Goal: Task Accomplishment & Management: Complete application form

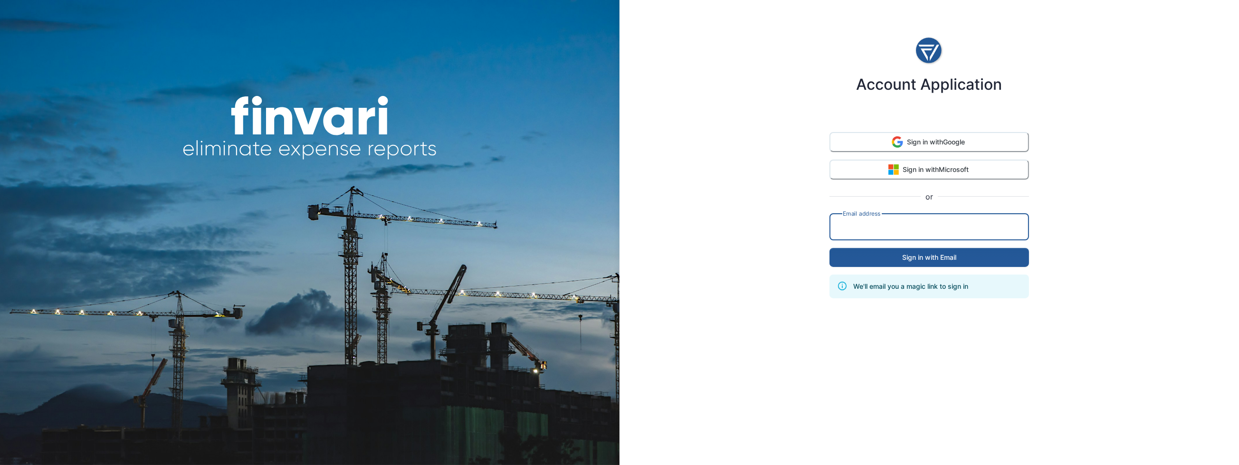
click at [897, 226] on input "email" at bounding box center [929, 227] width 188 height 27
type input "**********"
click at [970, 252] on button "Sign in with Email" at bounding box center [930, 257] width 200 height 19
click at [949, 229] on input "email" at bounding box center [929, 227] width 188 height 27
click at [1098, 196] on div "Account Application Sign in with Google Sign in with Microsoft or Email address…" at bounding box center [930, 232] width 620 height 465
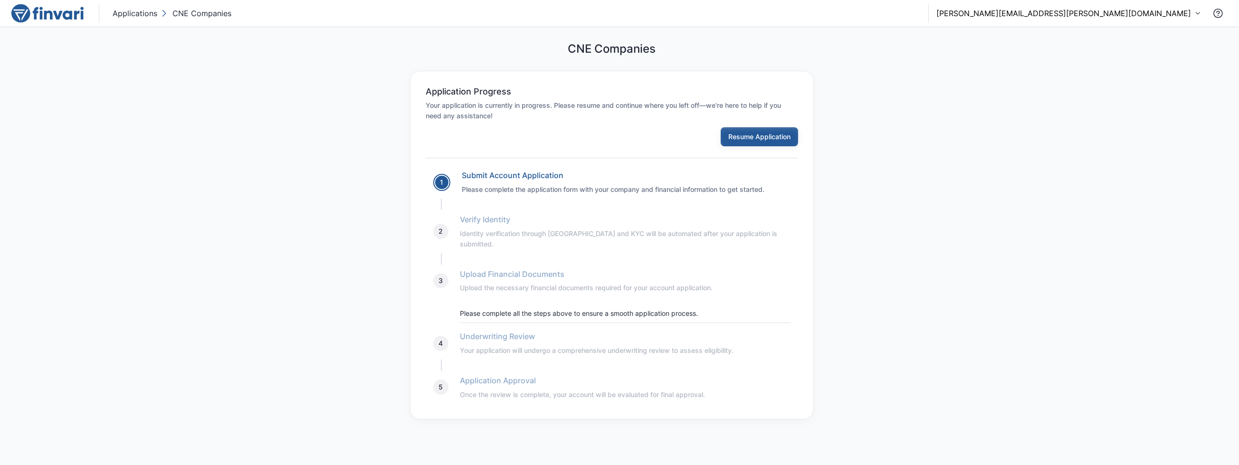
click at [781, 136] on button "Resume Application" at bounding box center [759, 136] width 77 height 19
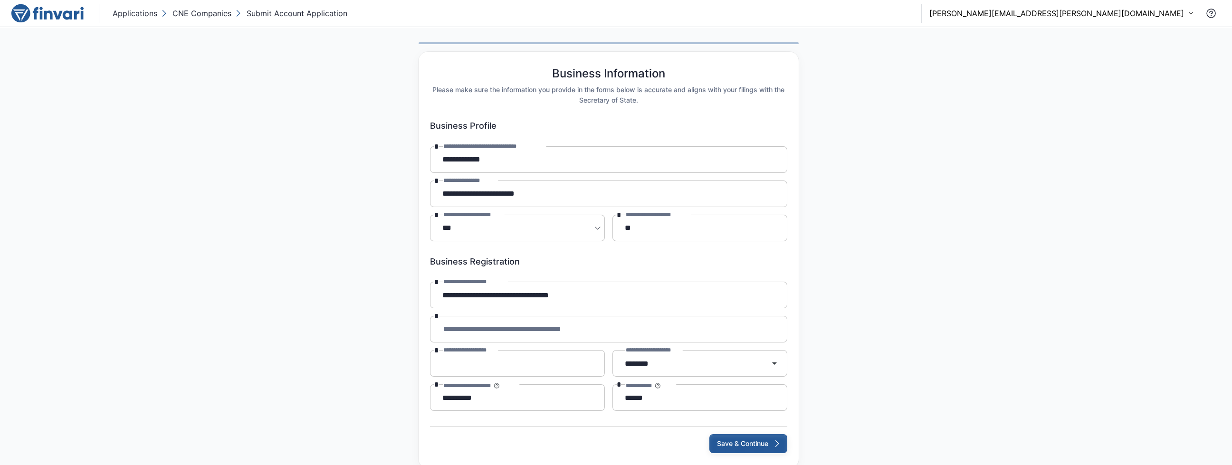
click at [767, 448] on button "Save & Continue" at bounding box center [748, 443] width 78 height 19
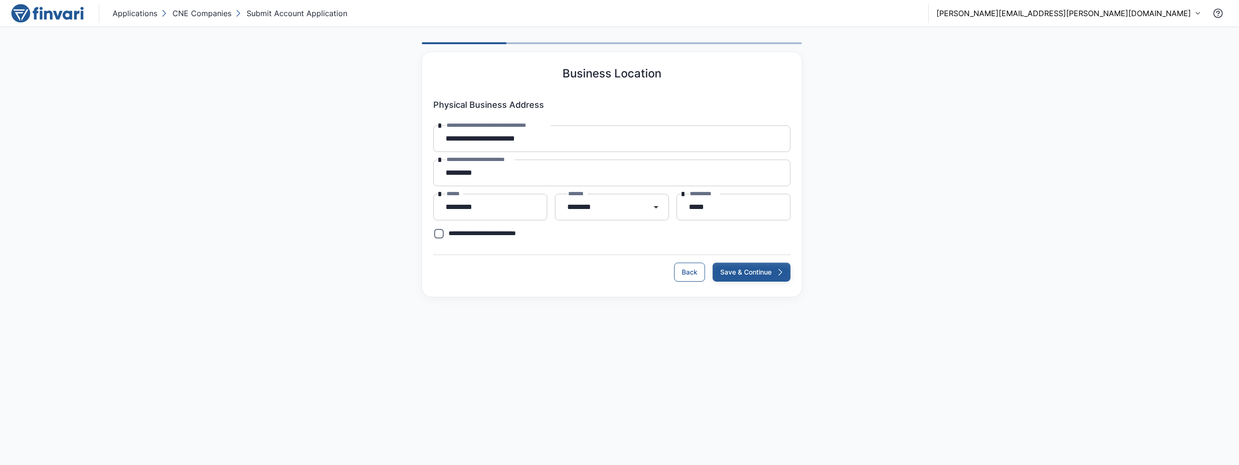
click at [776, 277] on icon "submit" at bounding box center [780, 273] width 10 height 10
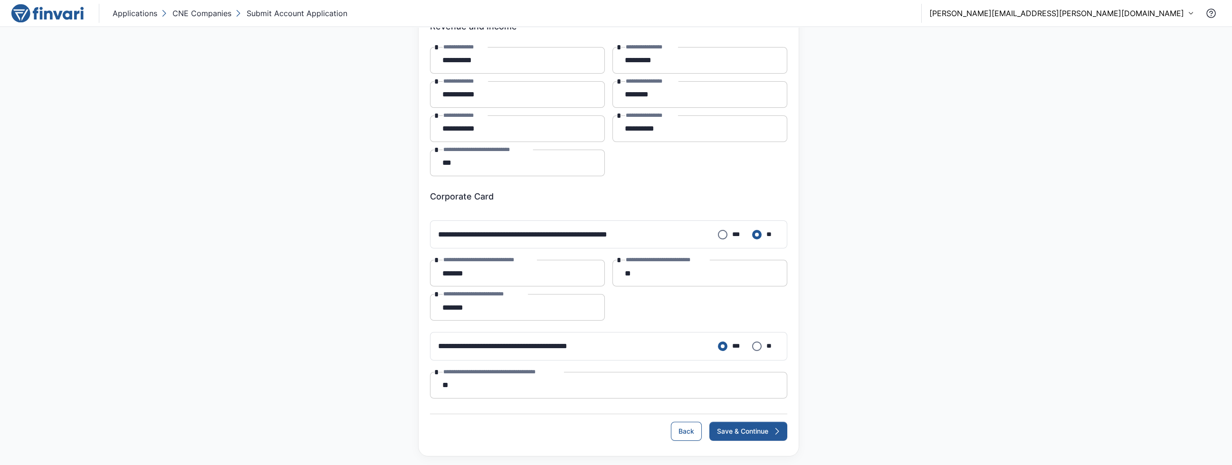
scroll to position [83, 0]
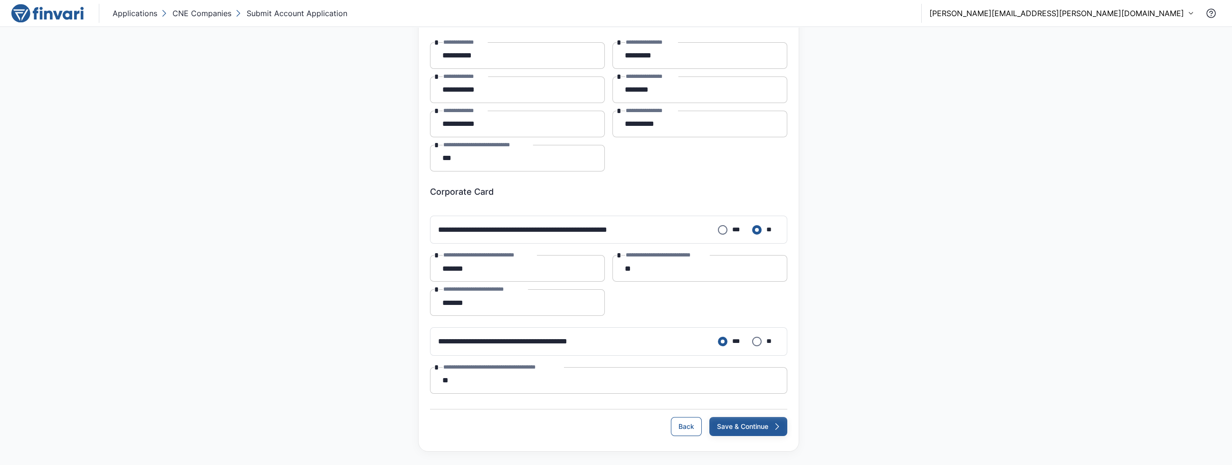
click at [760, 424] on button "Save & Continue" at bounding box center [748, 426] width 78 height 19
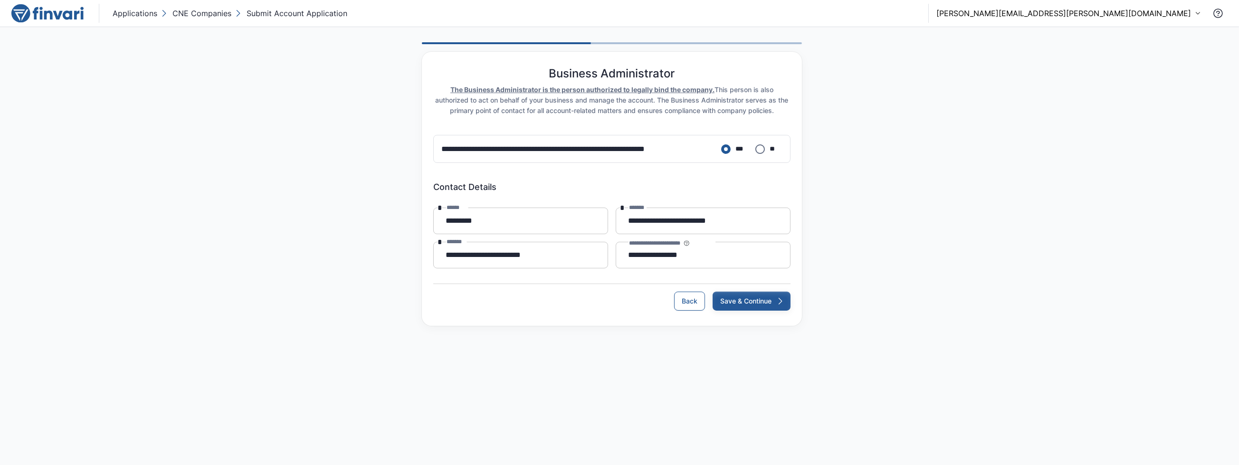
click at [760, 303] on button "Save & Continue" at bounding box center [752, 301] width 78 height 19
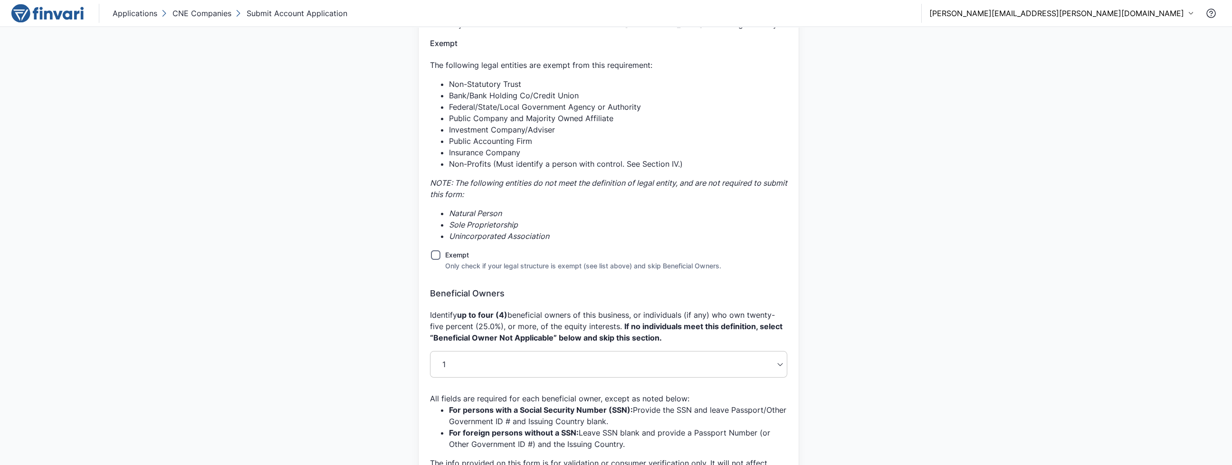
scroll to position [607, 0]
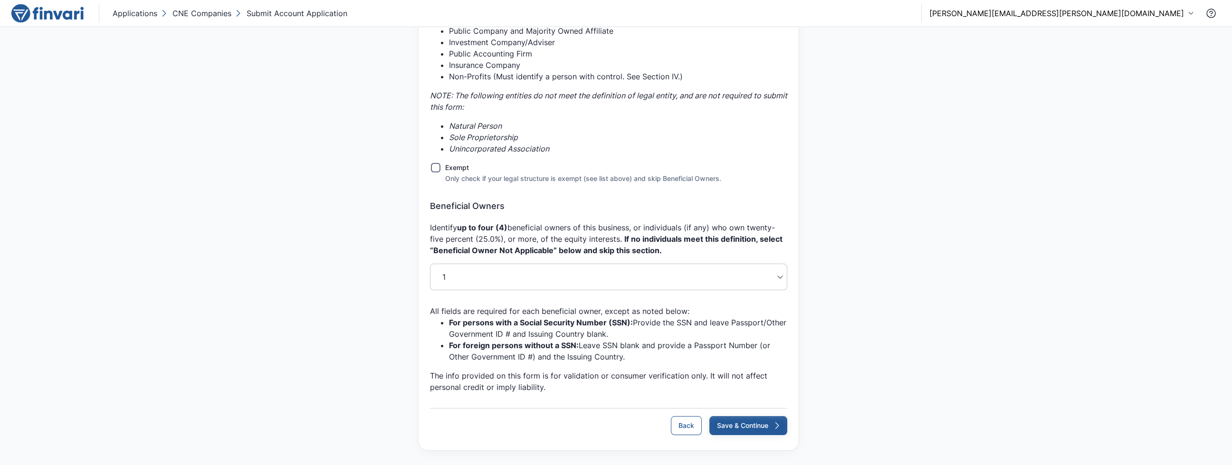
click at [764, 424] on button "Save & Continue" at bounding box center [748, 425] width 78 height 19
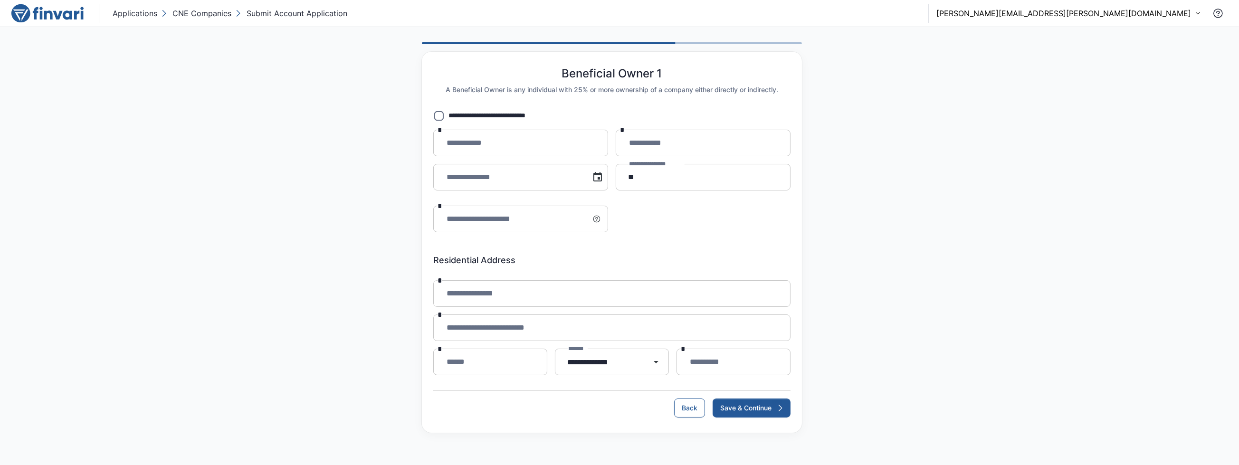
drag, startPoint x: 683, startPoint y: 407, endPoint x: 836, endPoint y: 425, distance: 154.1
click at [683, 407] on button "Back" at bounding box center [689, 408] width 31 height 19
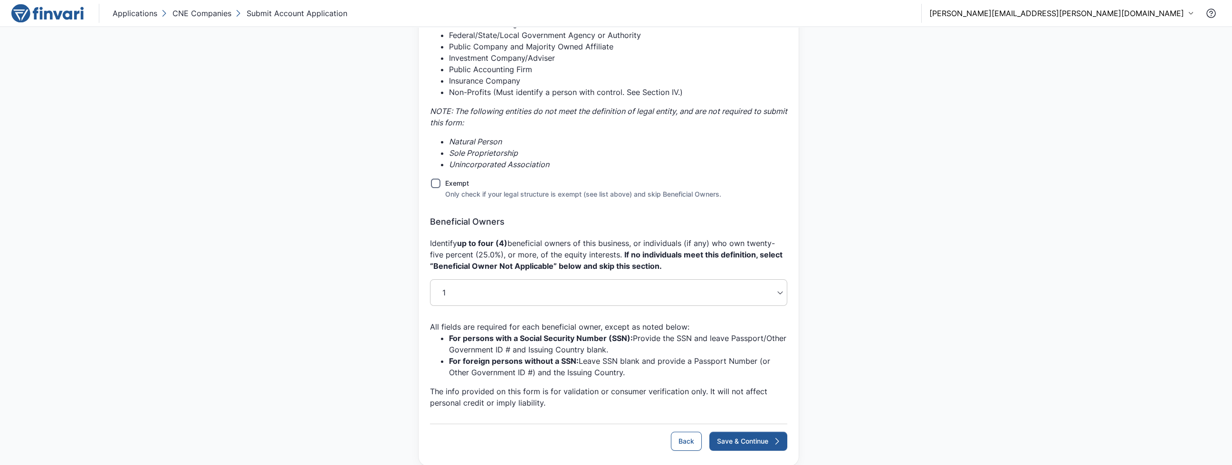
scroll to position [607, 0]
